Goal: Task Accomplishment & Management: Complete application form

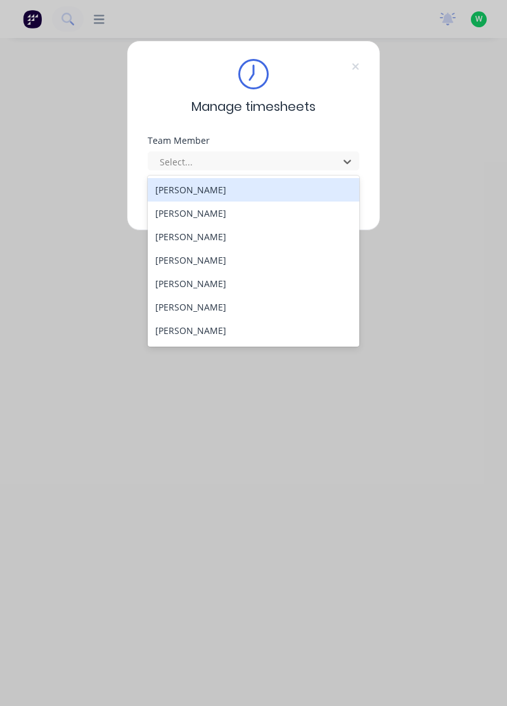
click at [190, 236] on div "[PERSON_NAME]" at bounding box center [254, 236] width 212 height 23
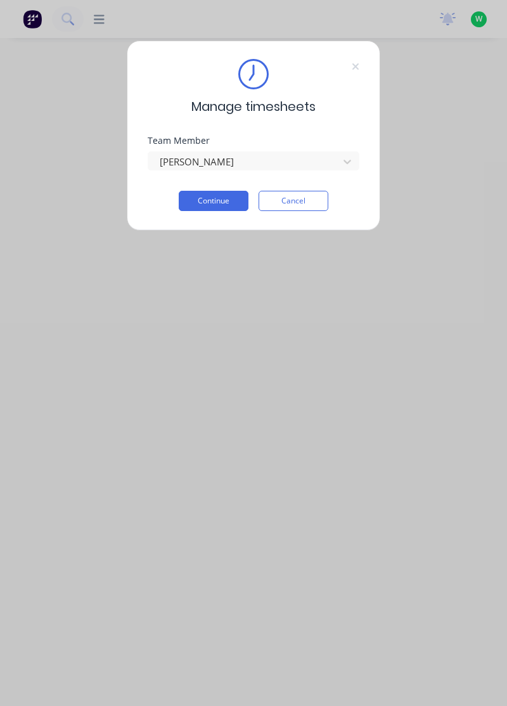
click at [220, 196] on button "Continue" at bounding box center [214, 201] width 70 height 20
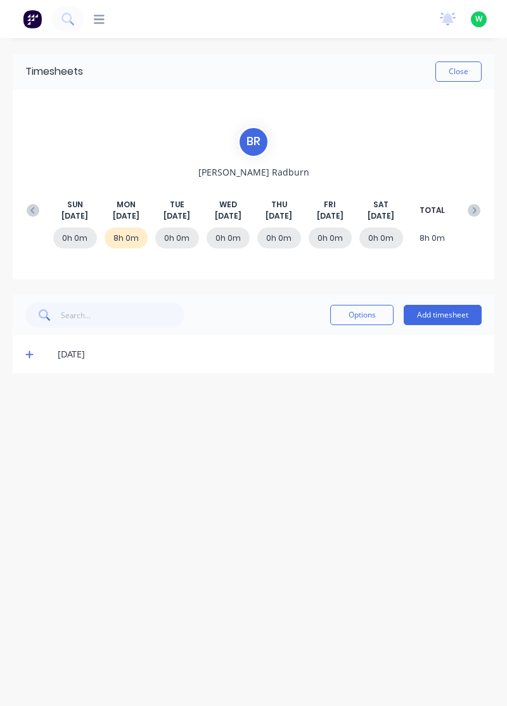
click at [438, 316] on button "Add timesheet" at bounding box center [442, 315] width 78 height 20
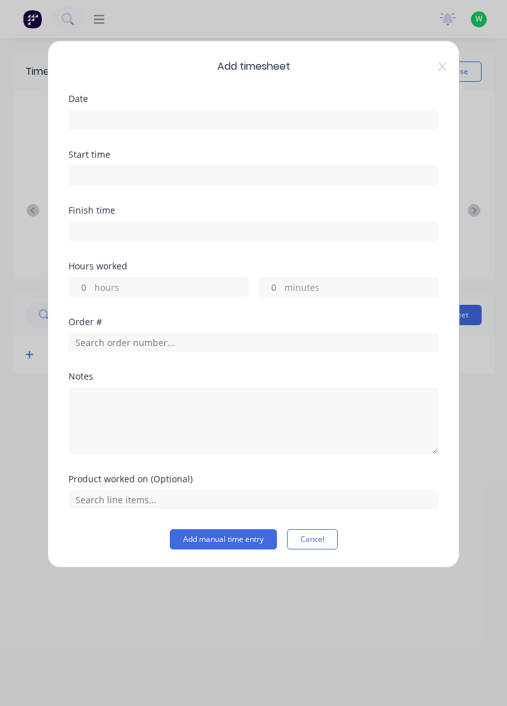
click at [114, 117] on input at bounding box center [253, 119] width 369 height 19
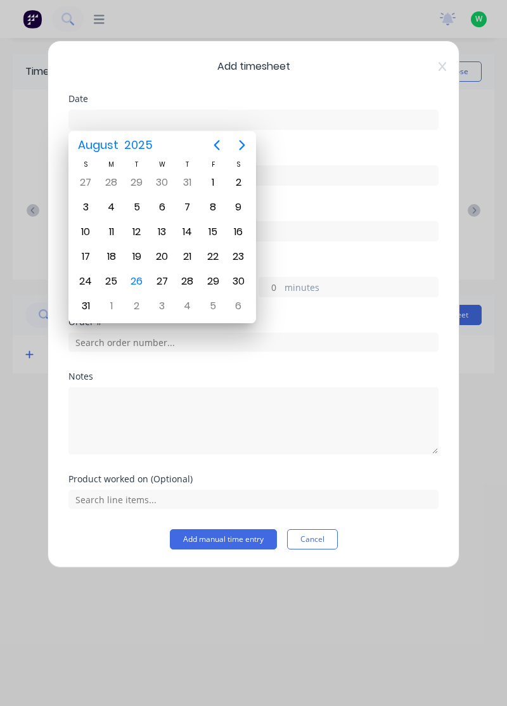
click at [142, 272] on div "26" at bounding box center [136, 281] width 19 height 19
type input "[DATE]"
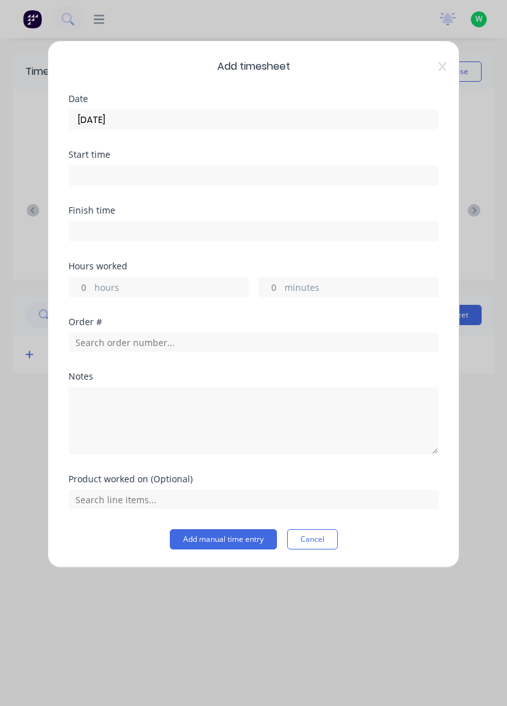
click at [82, 281] on input "hours" at bounding box center [80, 286] width 22 height 19
type input "3"
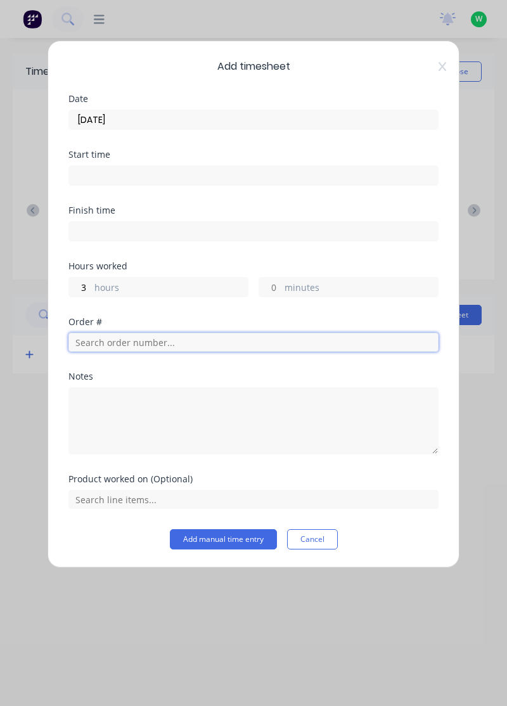
click at [118, 337] on input "text" at bounding box center [253, 342] width 370 height 19
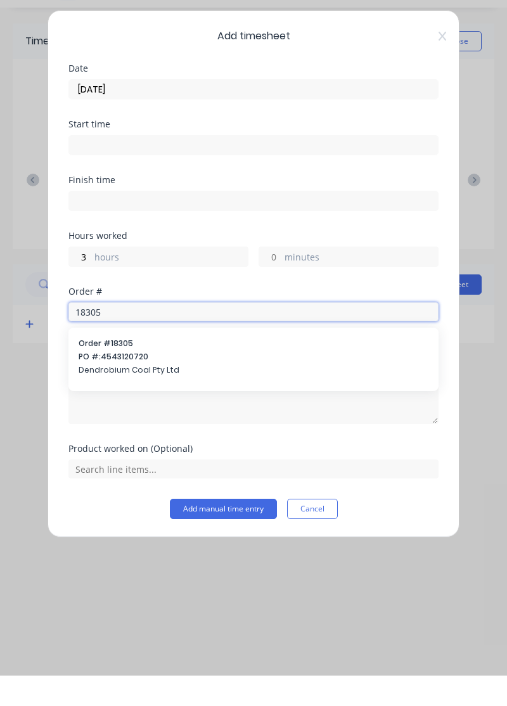
type input "18305"
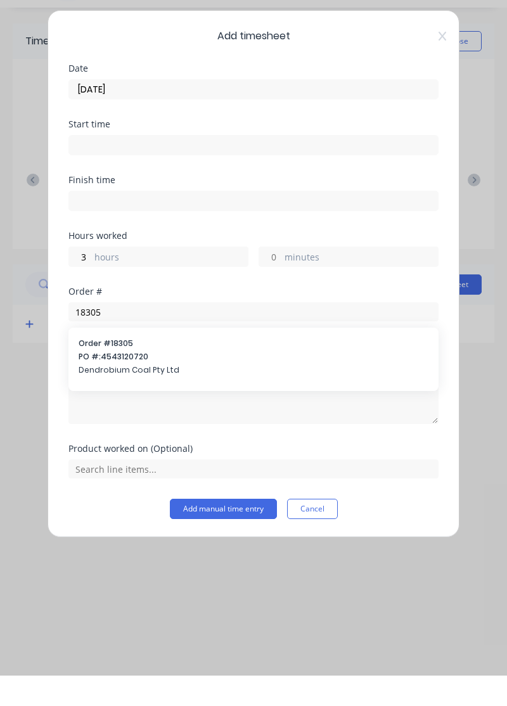
click at [115, 391] on div "Order # 18305 PO #: 4543120720 Dendrobium Coal Pty Ltd" at bounding box center [254, 388] width 350 height 41
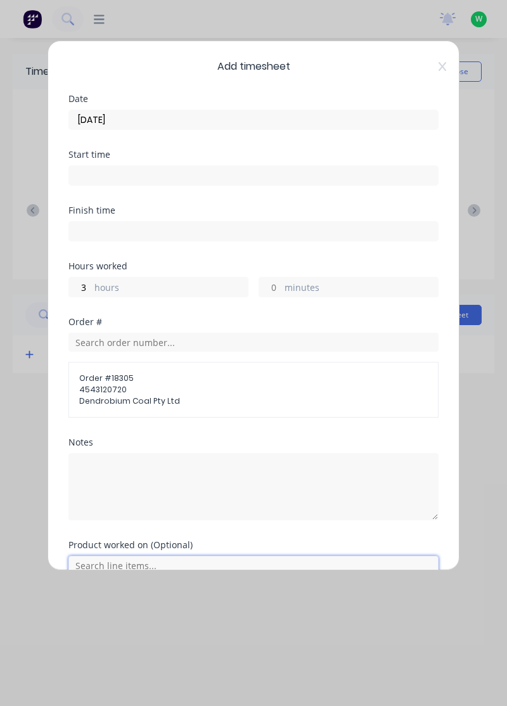
click at [121, 558] on input "text" at bounding box center [253, 564] width 370 height 19
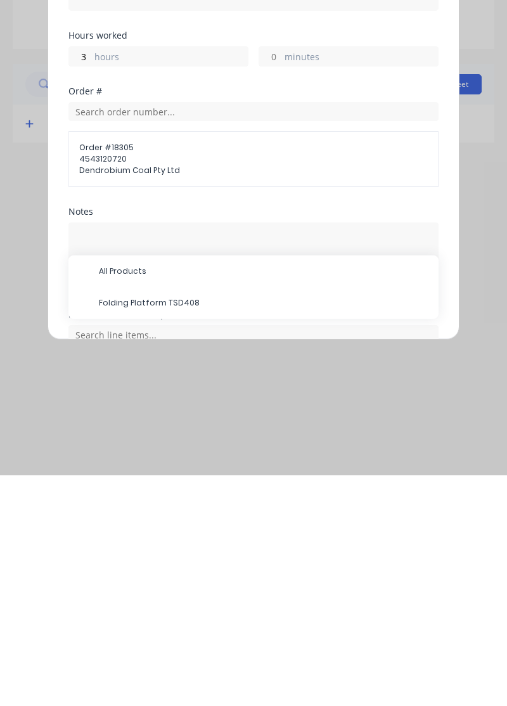
click at [150, 529] on span "Folding Platform TSD408" at bounding box center [263, 533] width 329 height 11
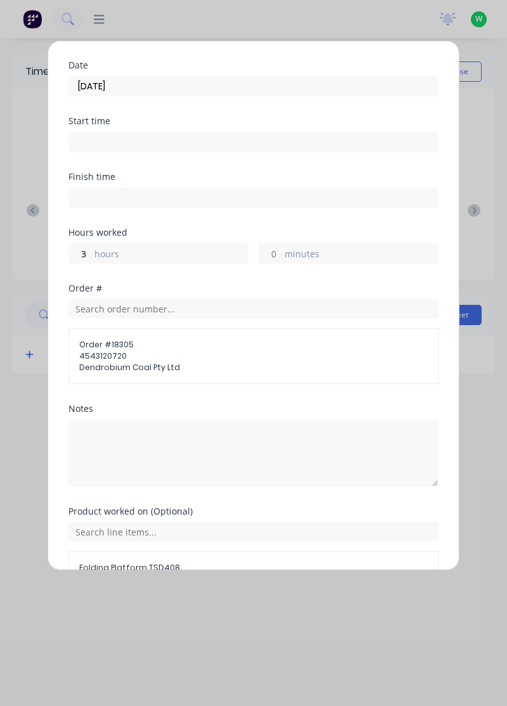
scroll to position [58, 0]
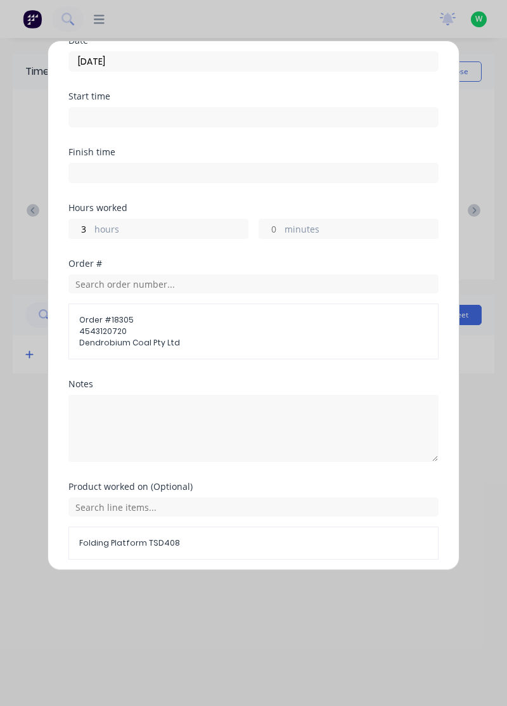
click at [227, 583] on button "Add manual time entry" at bounding box center [223, 590] width 107 height 20
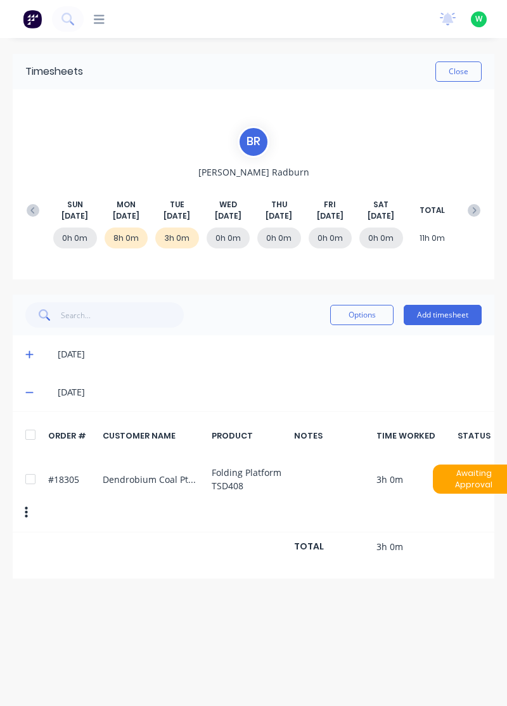
click at [445, 310] on button "Add timesheet" at bounding box center [442, 315] width 78 height 20
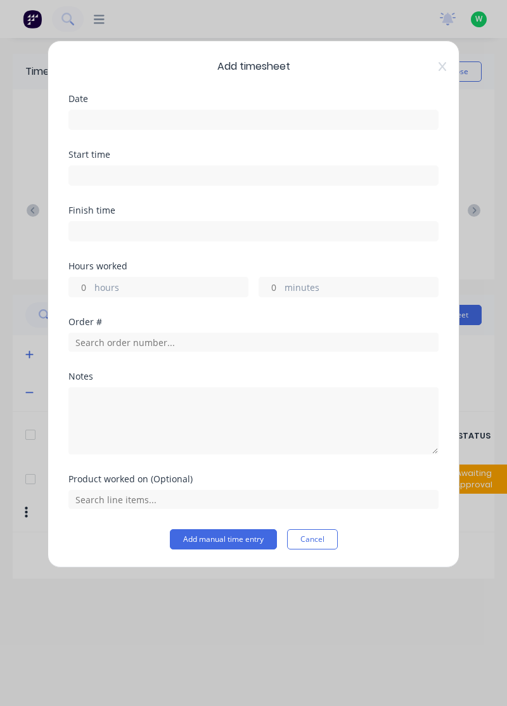
click at [118, 115] on input at bounding box center [253, 119] width 369 height 19
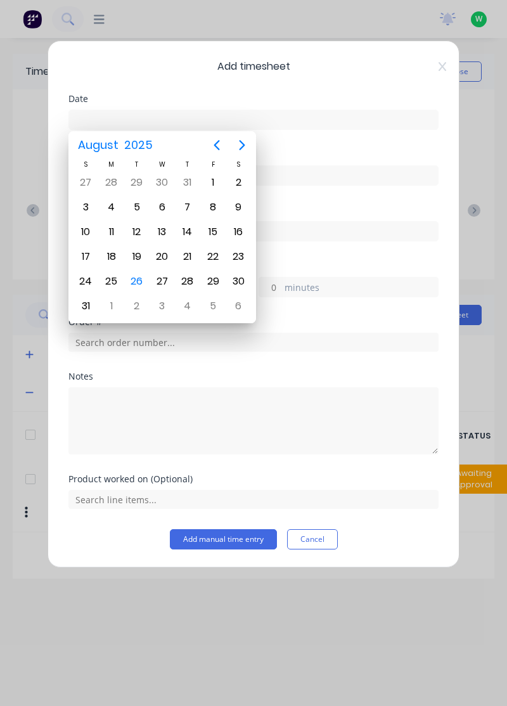
click at [139, 277] on div "26" at bounding box center [136, 281] width 19 height 19
type input "[DATE]"
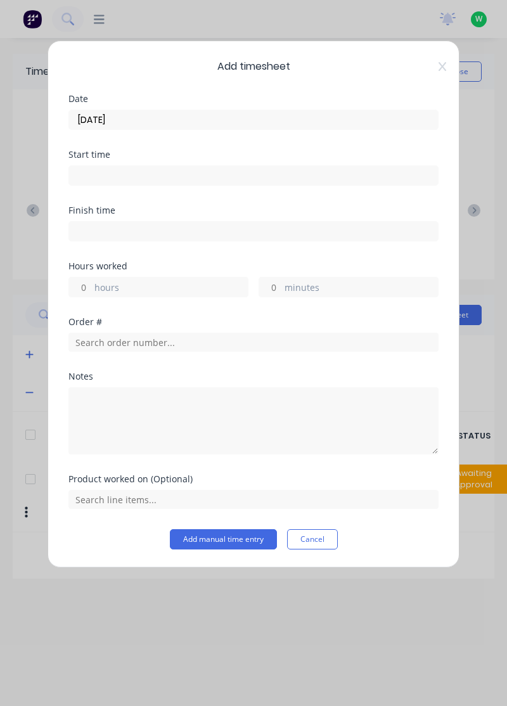
click at [87, 281] on input "hours" at bounding box center [80, 286] width 22 height 19
type input "5"
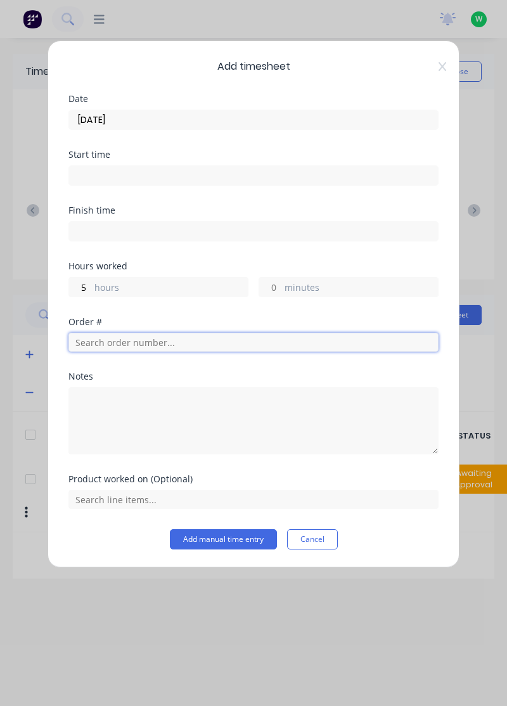
click at [130, 341] on input "text" at bounding box center [253, 342] width 370 height 19
type input "17943"
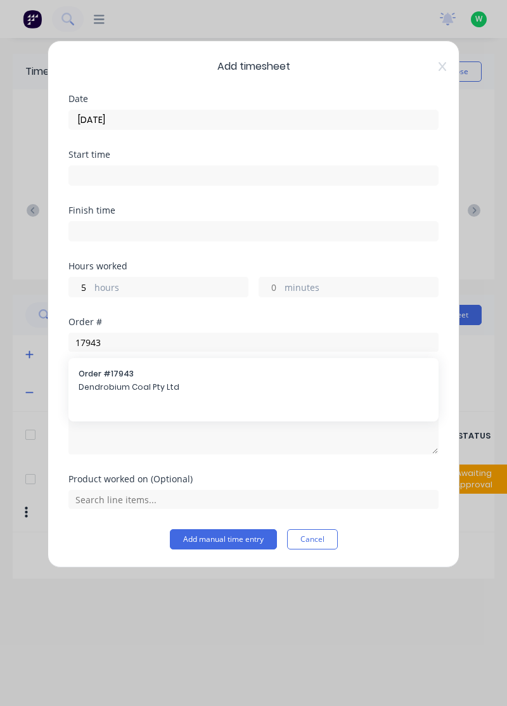
click at [120, 388] on span "Dendrobium Coal Pty Ltd" at bounding box center [254, 386] width 350 height 11
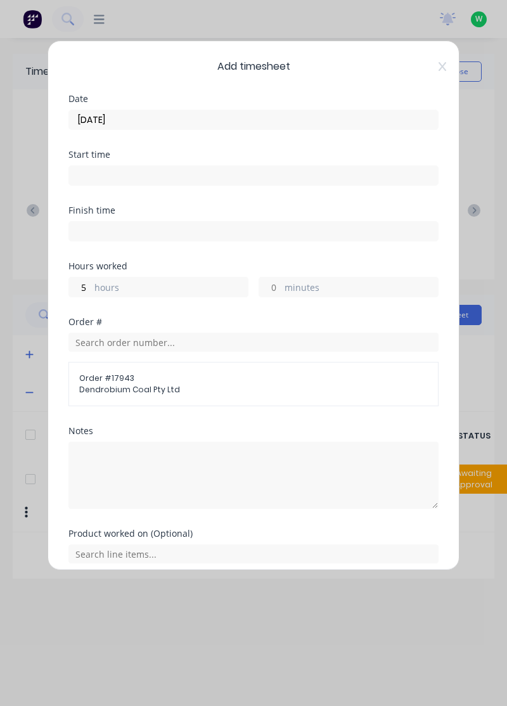
scroll to position [4, 0]
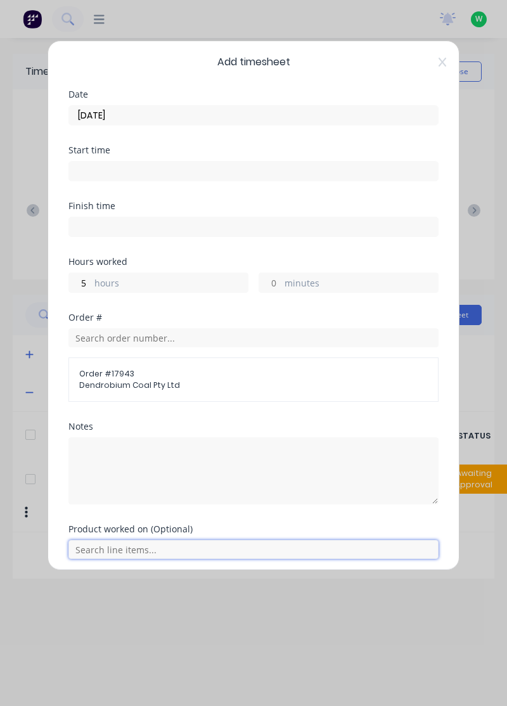
click at [137, 547] on input "text" at bounding box center [253, 549] width 370 height 19
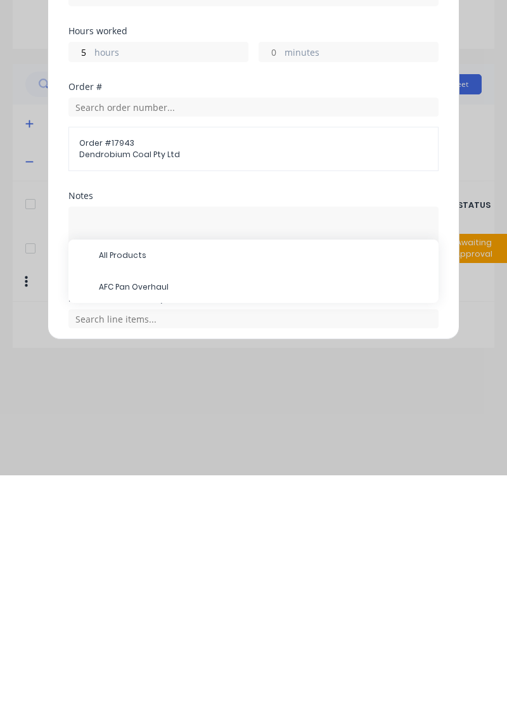
click at [142, 512] on span "AFC Pan Overhaul" at bounding box center [263, 517] width 329 height 11
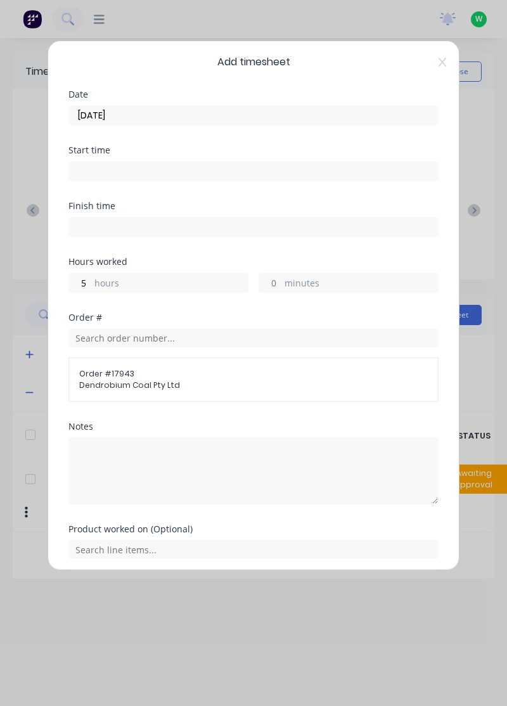
scroll to position [47, 0]
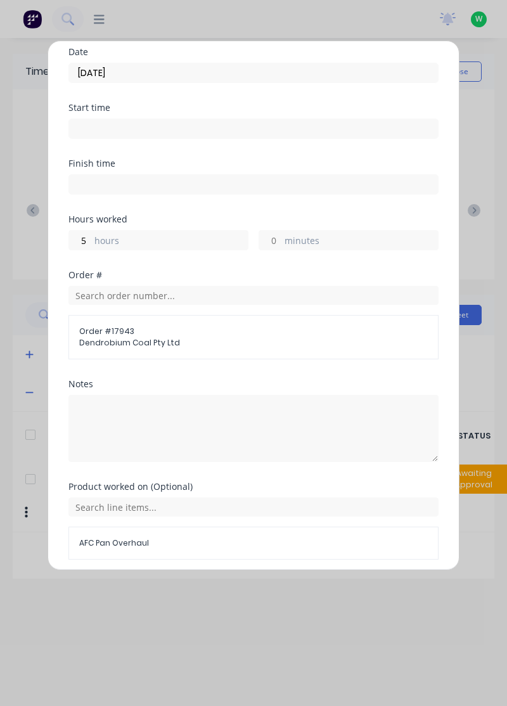
click at [230, 585] on button "Add manual time entry" at bounding box center [223, 590] width 107 height 20
